Goal: Transaction & Acquisition: Purchase product/service

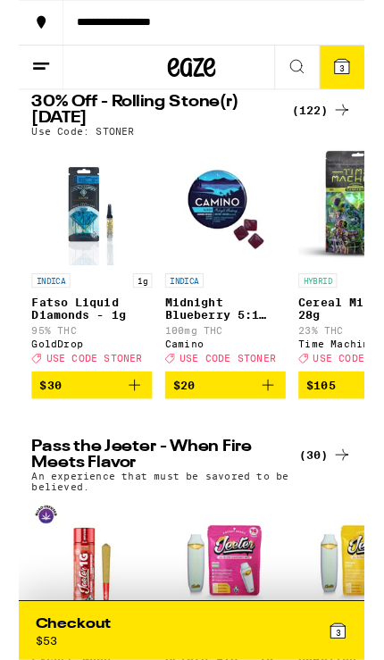
click at [362, 88] on button "3" at bounding box center [359, 75] width 50 height 48
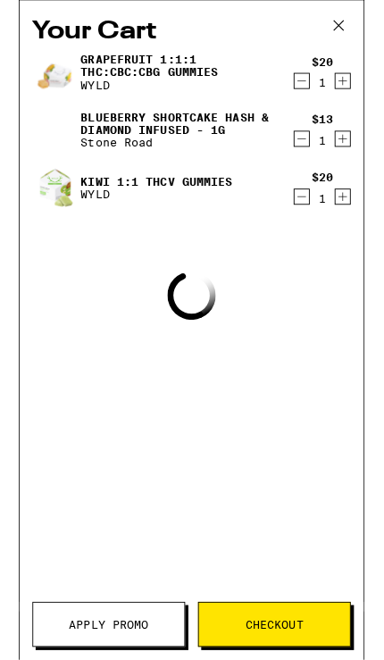
scroll to position [55, 0]
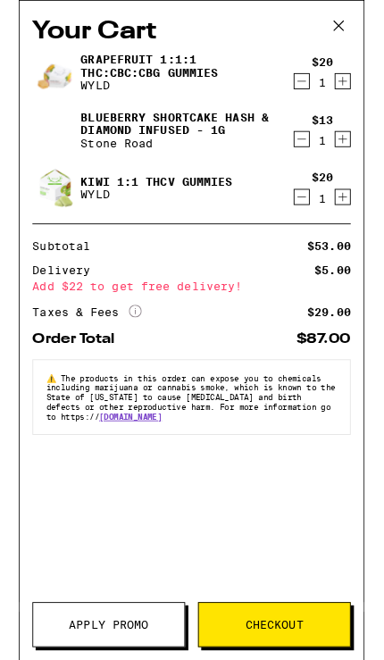
click at [354, 35] on icon at bounding box center [355, 28] width 27 height 27
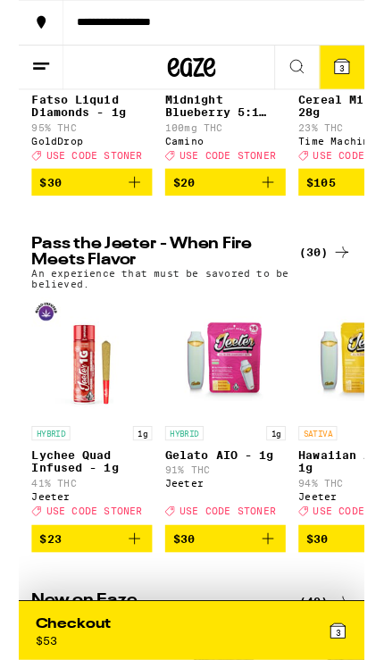
scroll to position [281, 0]
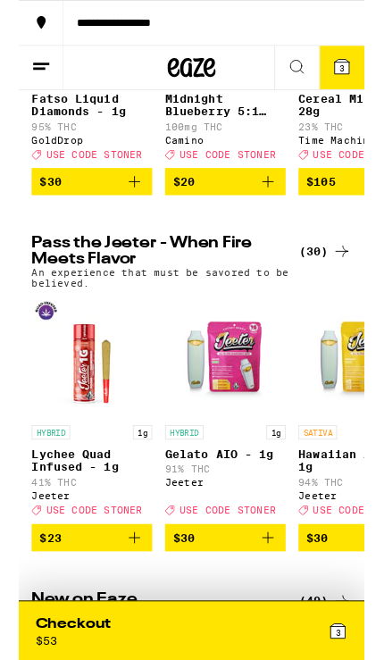
click at [4, 204] on div "INDICA 1g Fatso Liquid Diamonds - 1g 95% THC GoldDrop Deal Created with Sketch.…" at bounding box center [192, 76] width 384 height 282
click at [4, 217] on div "INDICA 1g Fatso Liquid Diamonds - 1g 95% THC GoldDrop Deal Created with Sketch.…" at bounding box center [192, 76] width 384 height 282
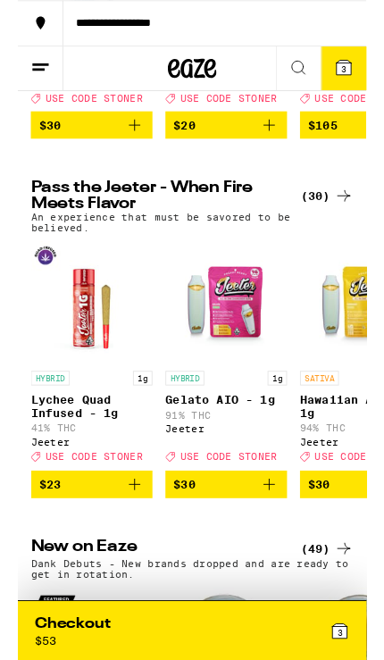
scroll to position [348, 0]
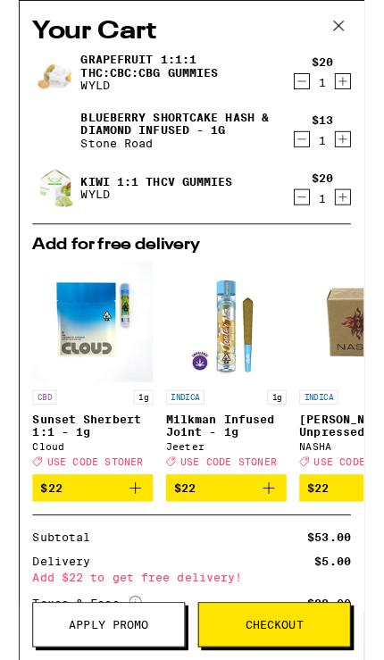
scroll to position [-1, 0]
click at [356, 27] on icon at bounding box center [355, 28] width 27 height 27
